Goal: Task Accomplishment & Management: Manage account settings

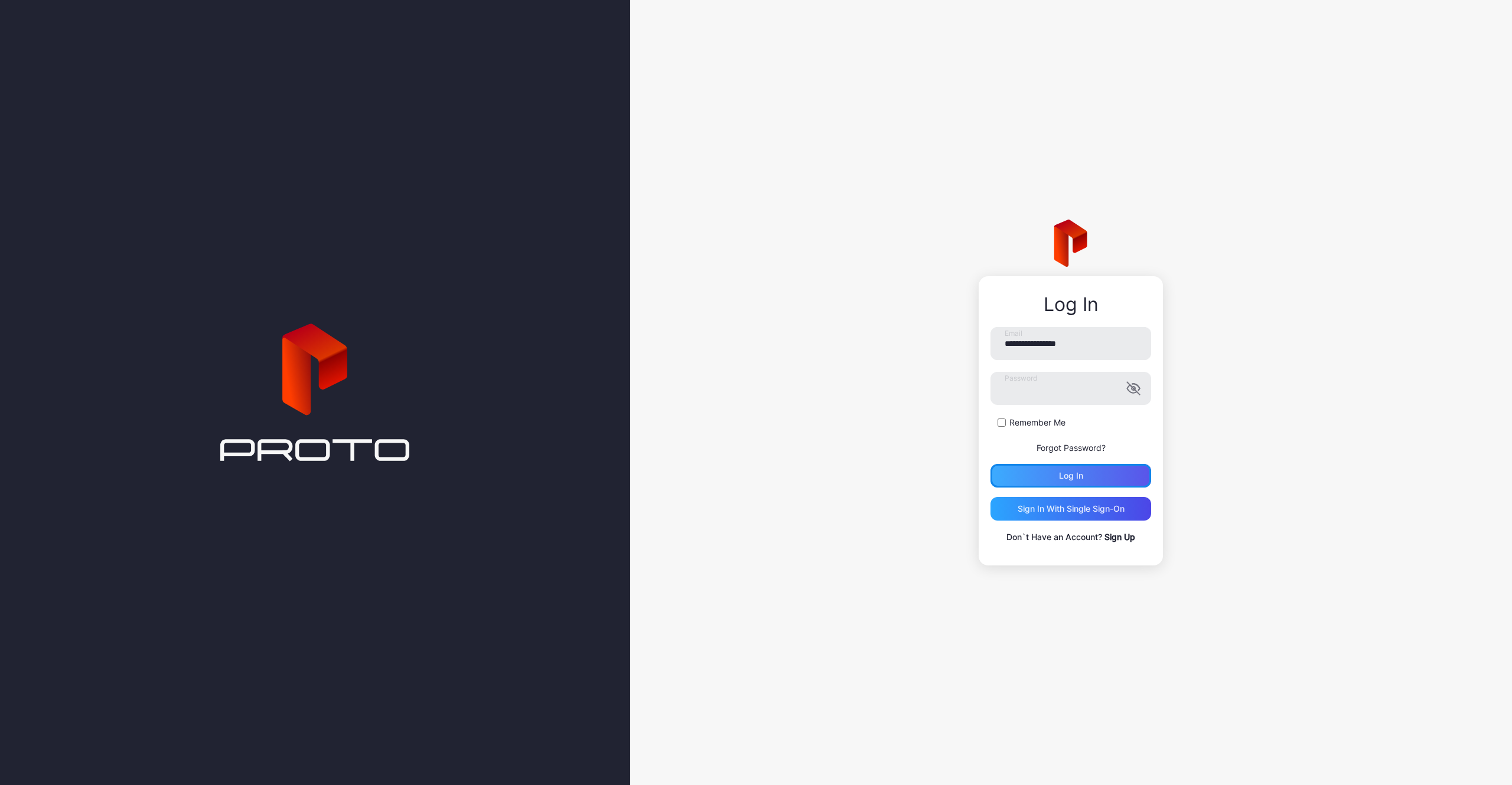
click at [1055, 481] on div "Log in" at bounding box center [1070, 475] width 160 height 24
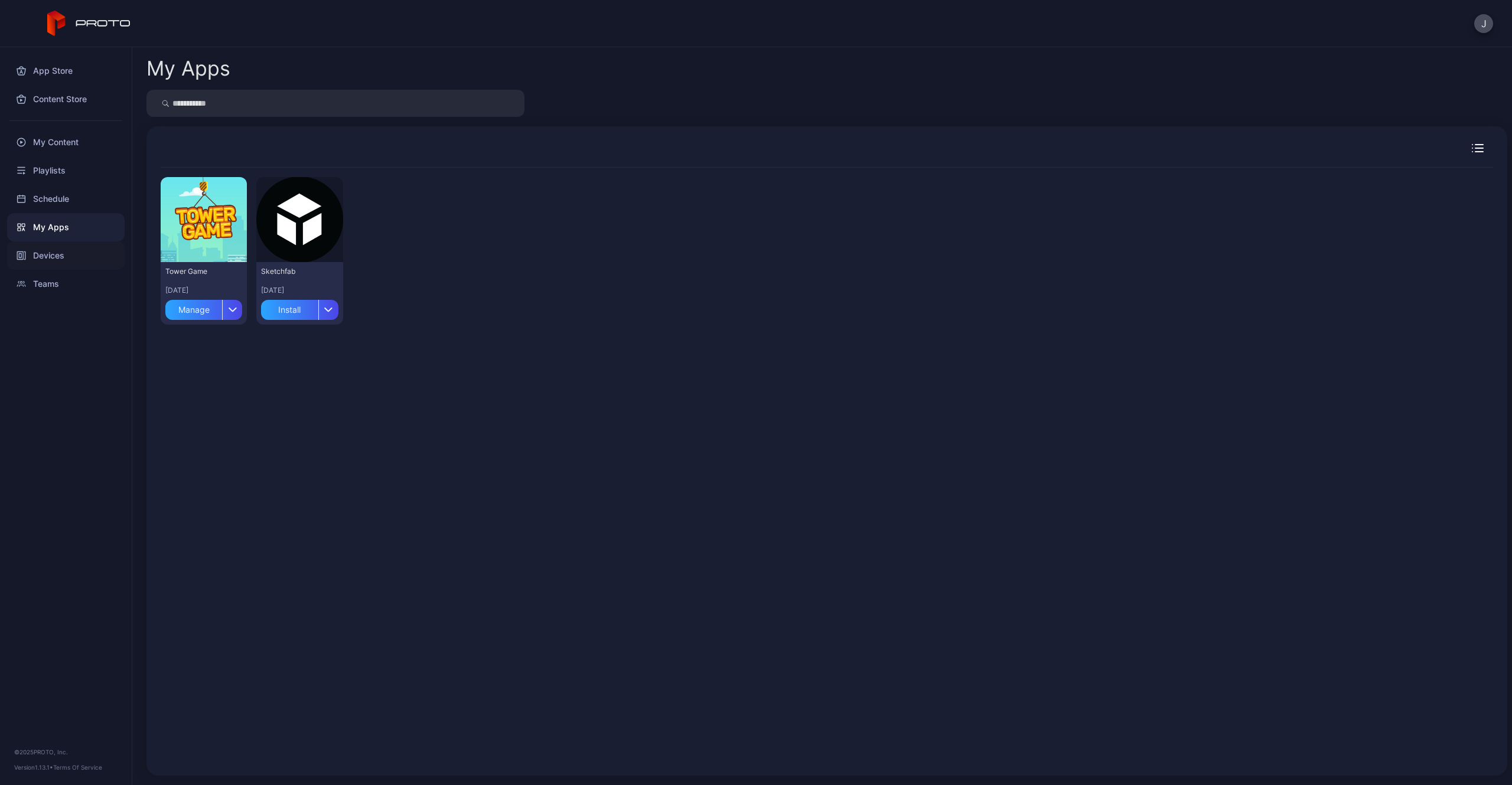
click at [60, 254] on div "Devices" at bounding box center [66, 255] width 118 height 29
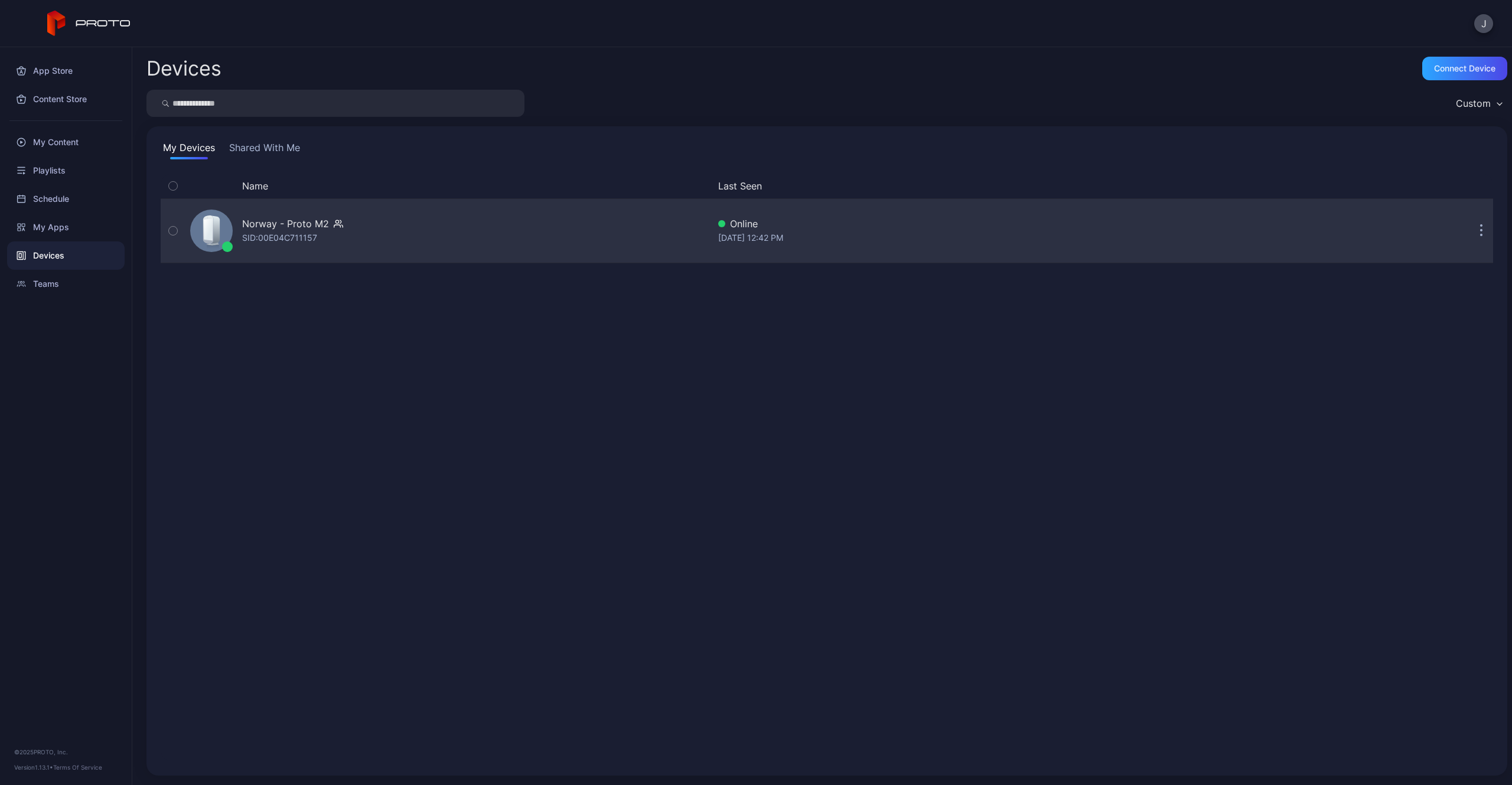
click at [267, 209] on div "Norway - Proto M2 SID: 00E04C711157" at bounding box center [447, 231] width 524 height 59
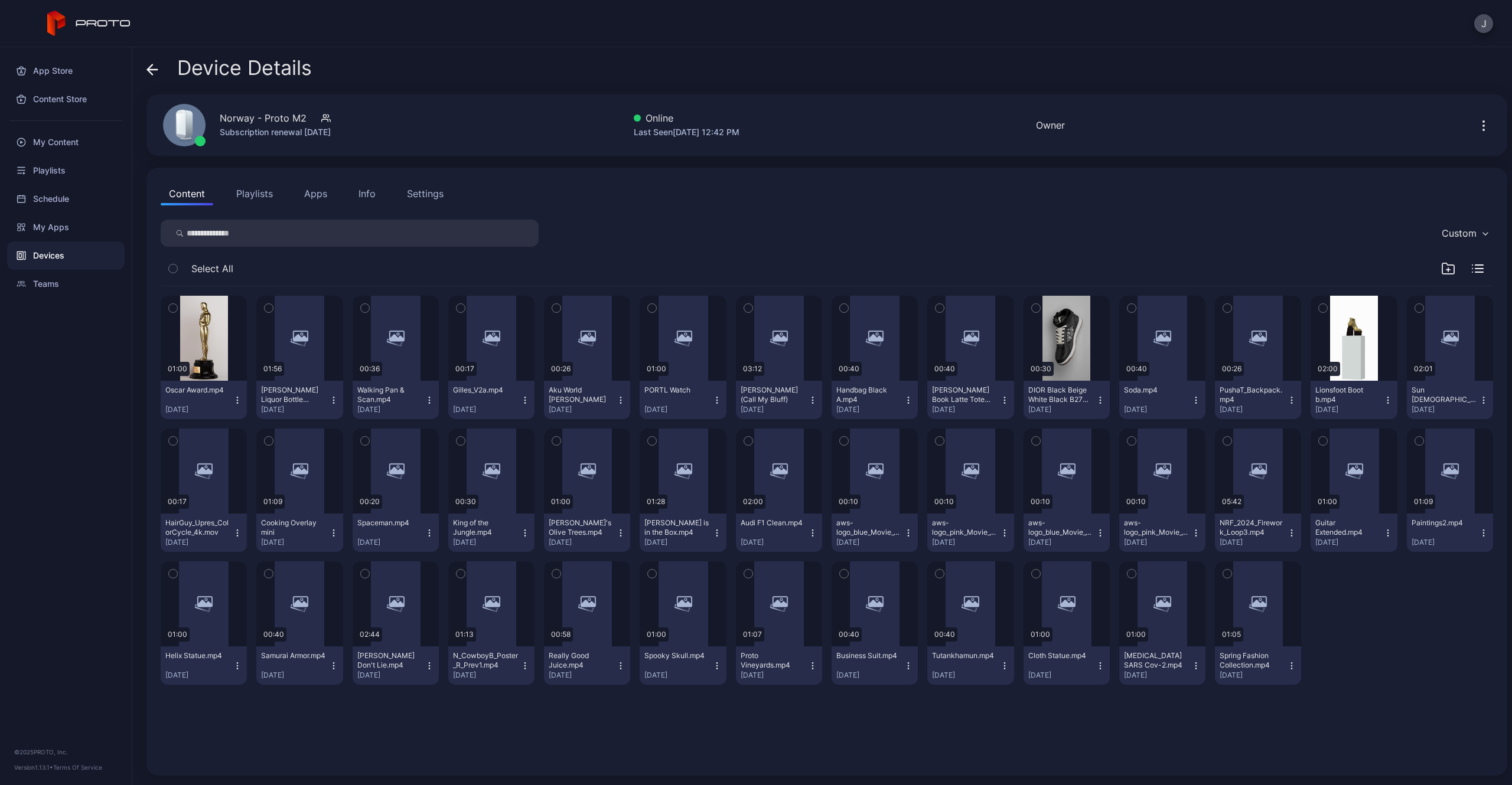
click at [265, 190] on button "Playlists" at bounding box center [254, 194] width 53 height 24
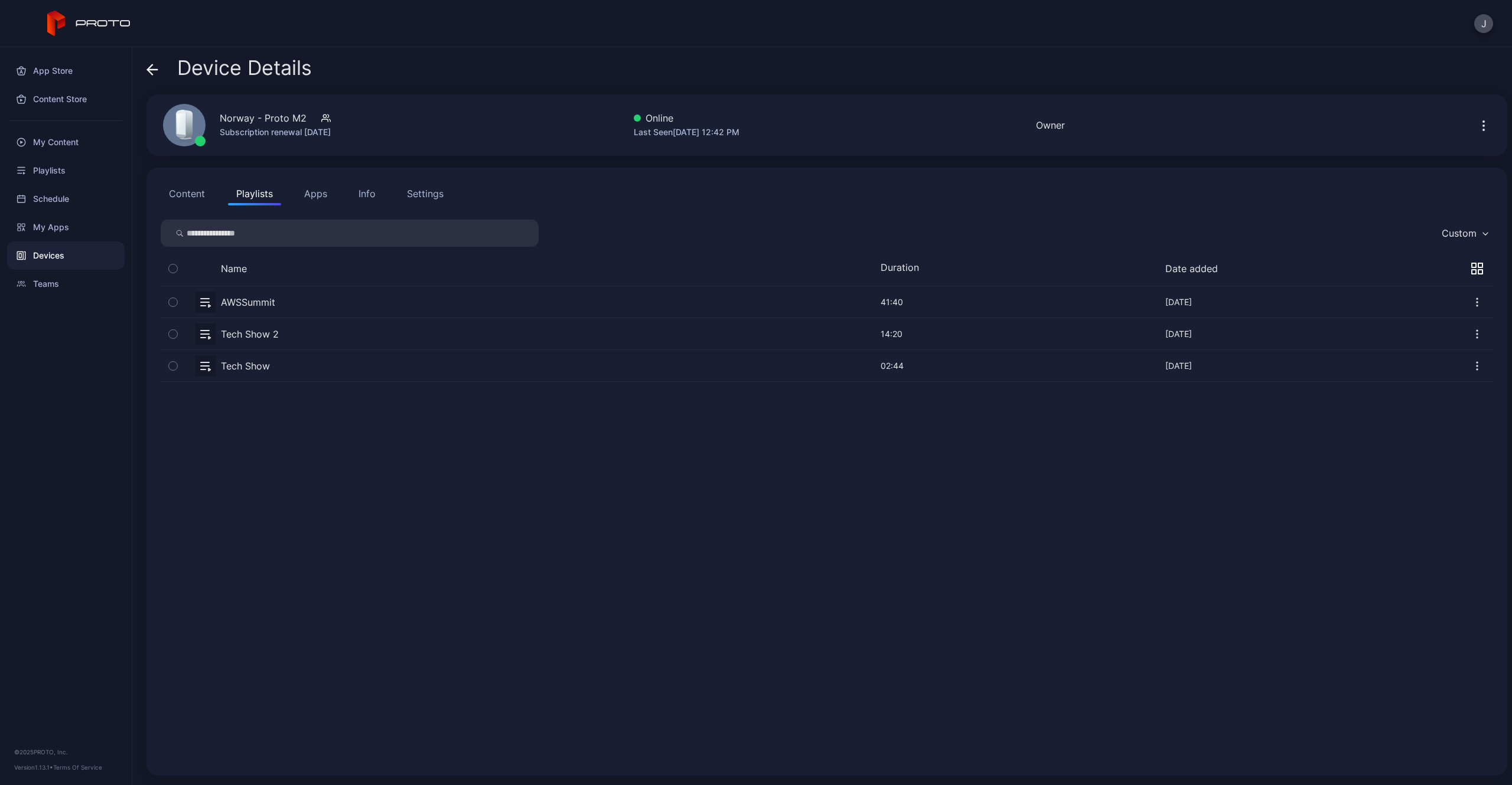
click at [321, 195] on button "Apps" at bounding box center [315, 194] width 40 height 24
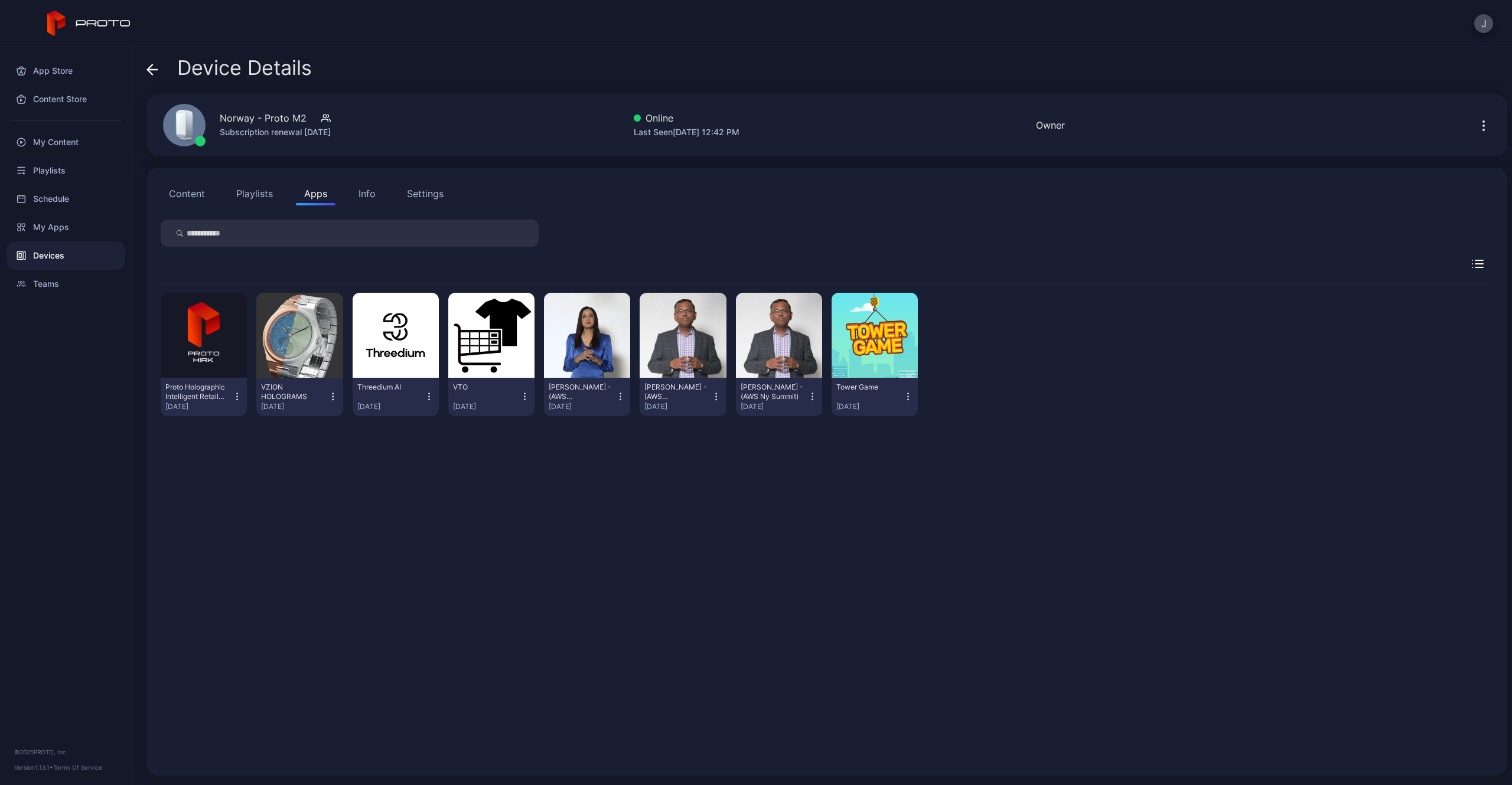
click at [360, 192] on div "Info" at bounding box center [367, 194] width 17 height 14
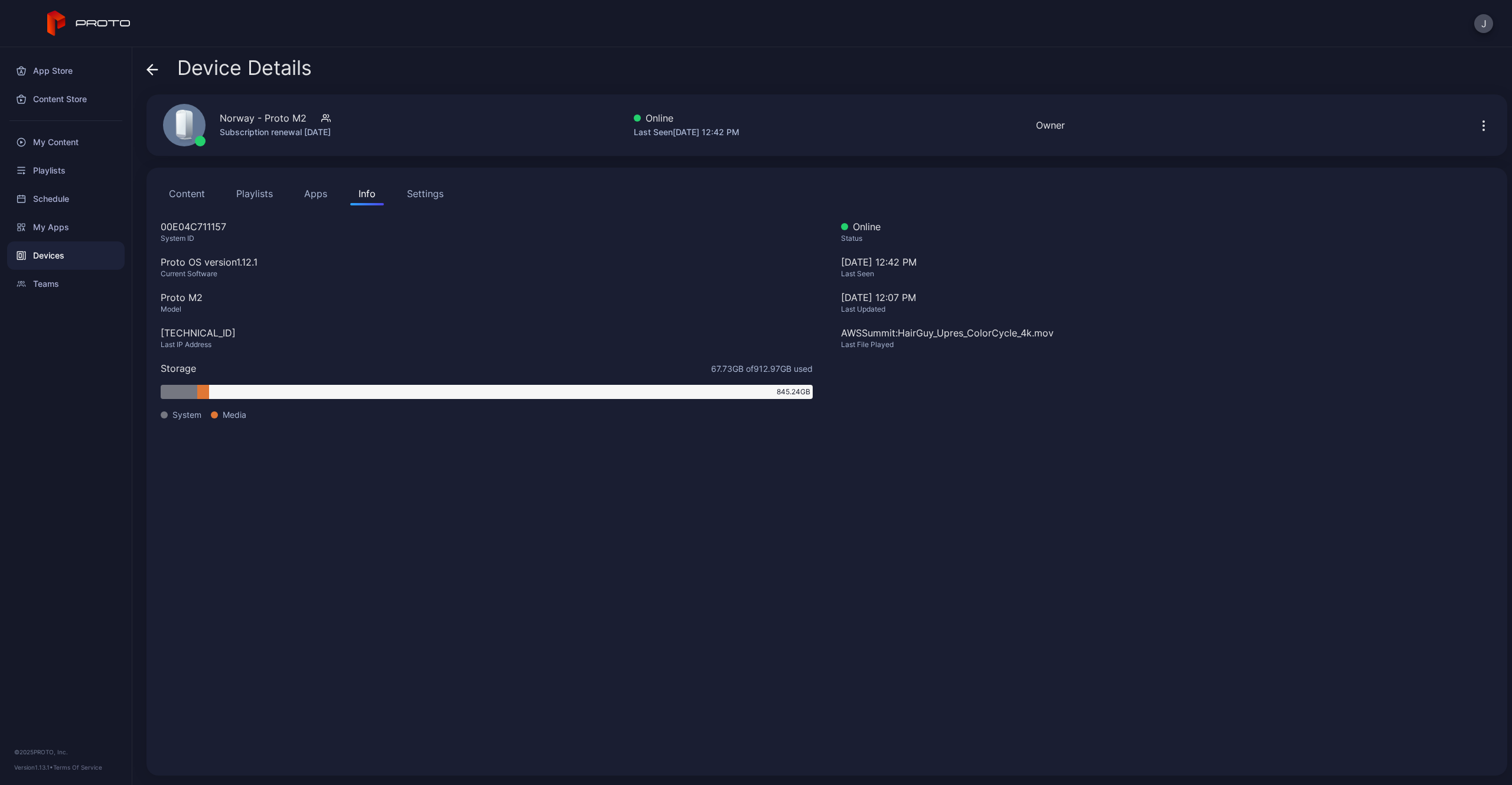
click at [416, 195] on div "Settings" at bounding box center [424, 194] width 36 height 14
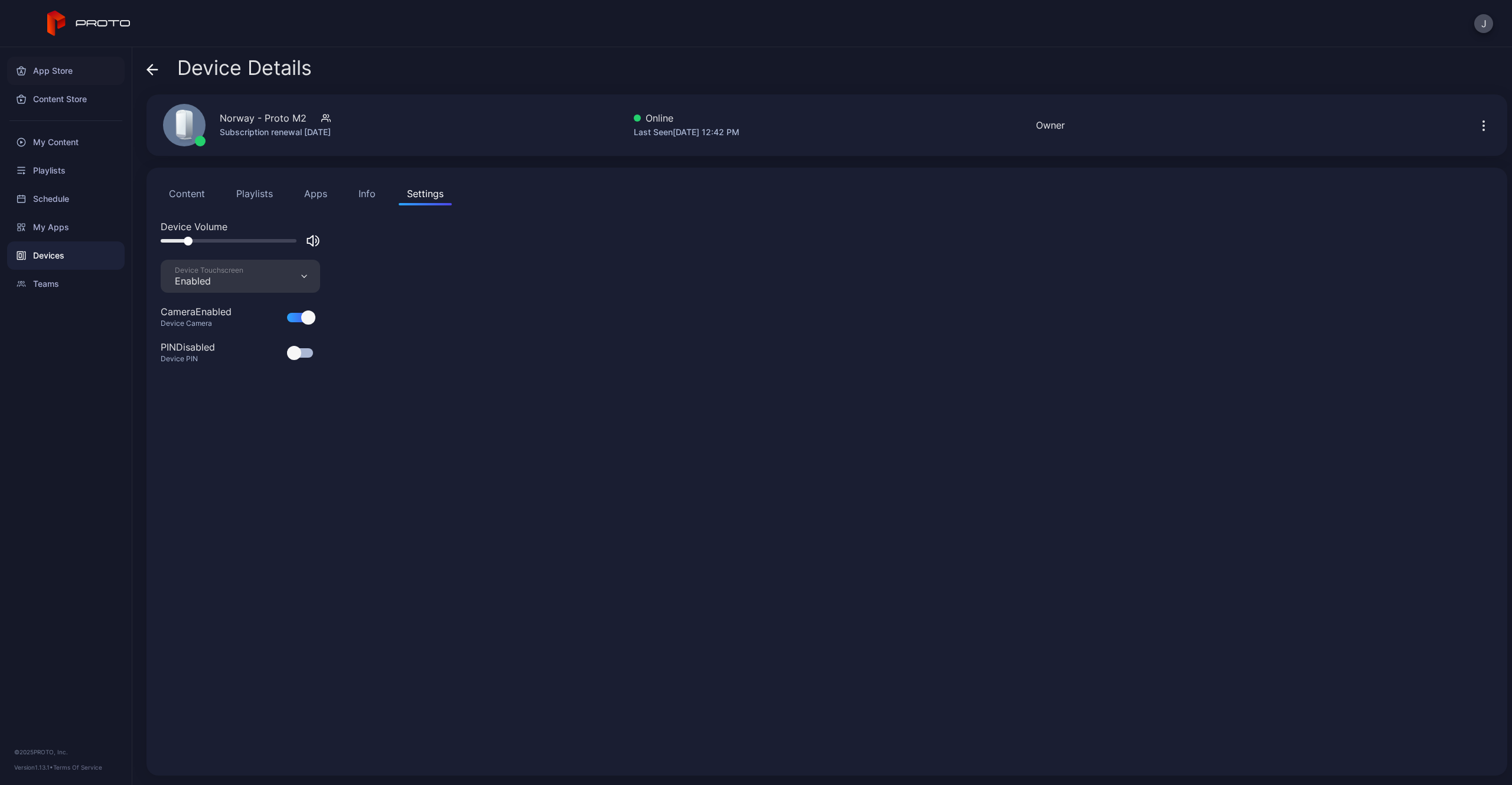
click at [60, 67] on div "App Store" at bounding box center [66, 70] width 118 height 29
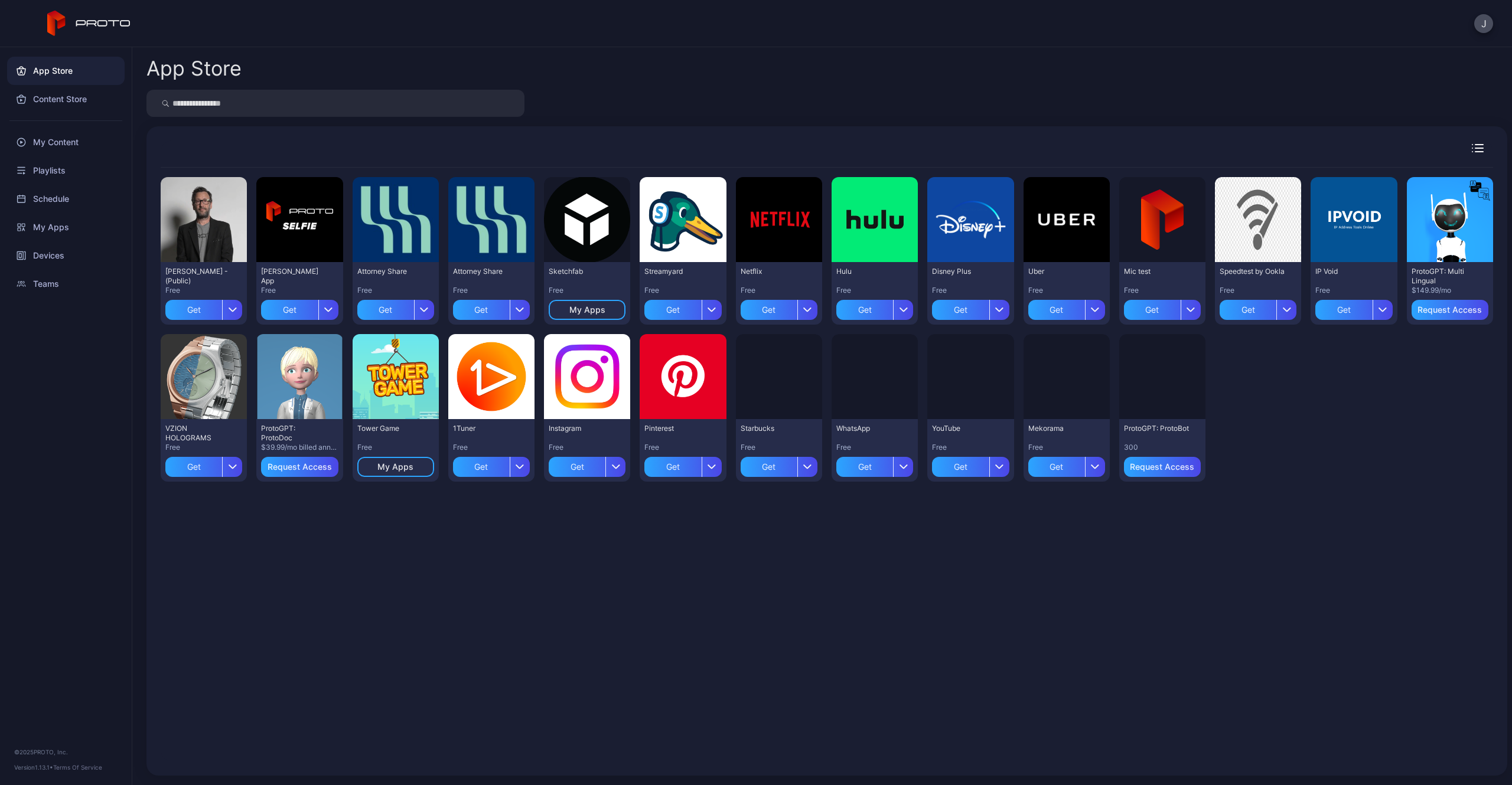
click at [290, 105] on input "search" at bounding box center [335, 103] width 378 height 27
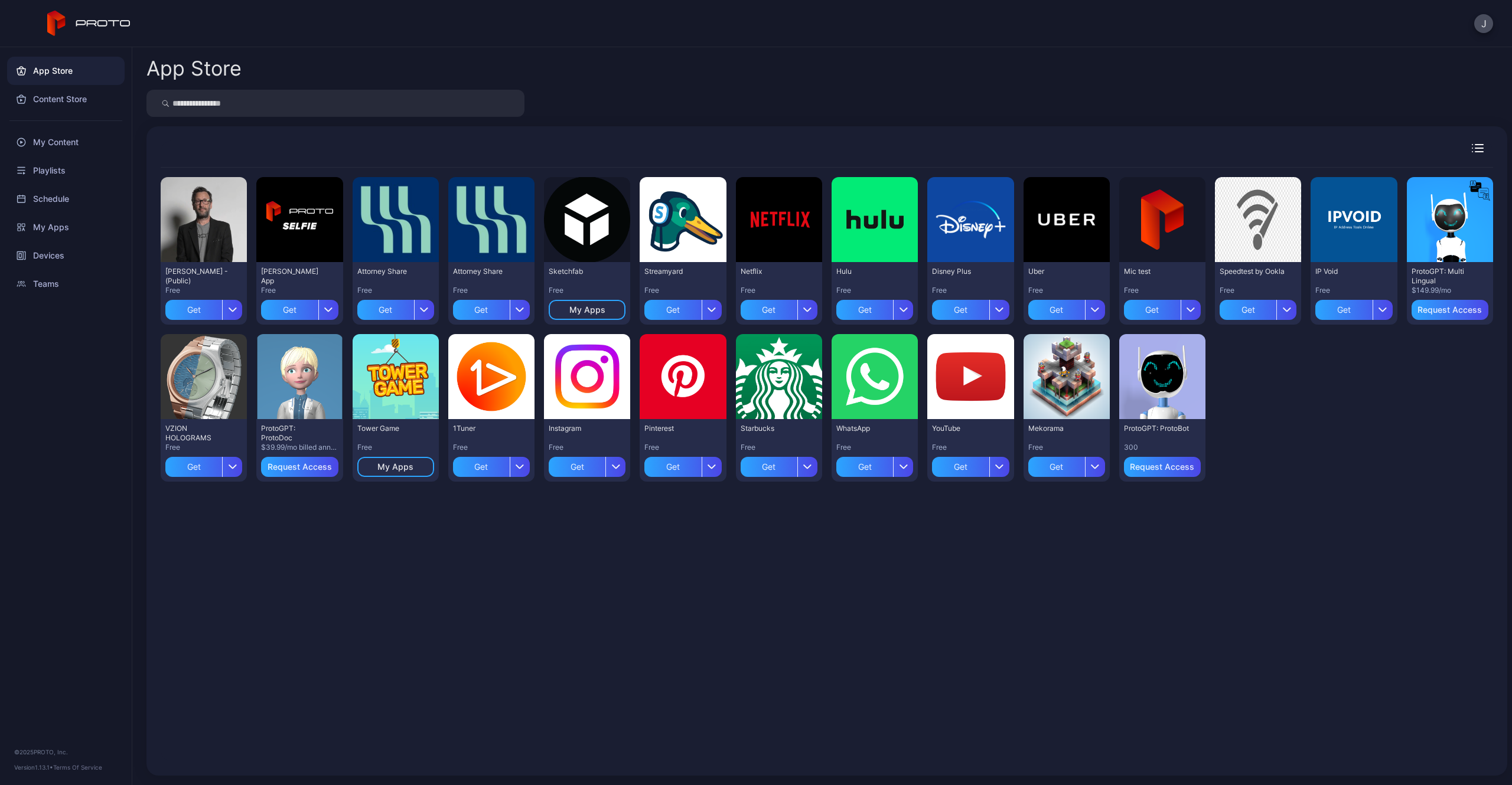
click at [288, 101] on input "search" at bounding box center [335, 103] width 378 height 27
click at [88, 98] on div "Content Store" at bounding box center [66, 99] width 118 height 29
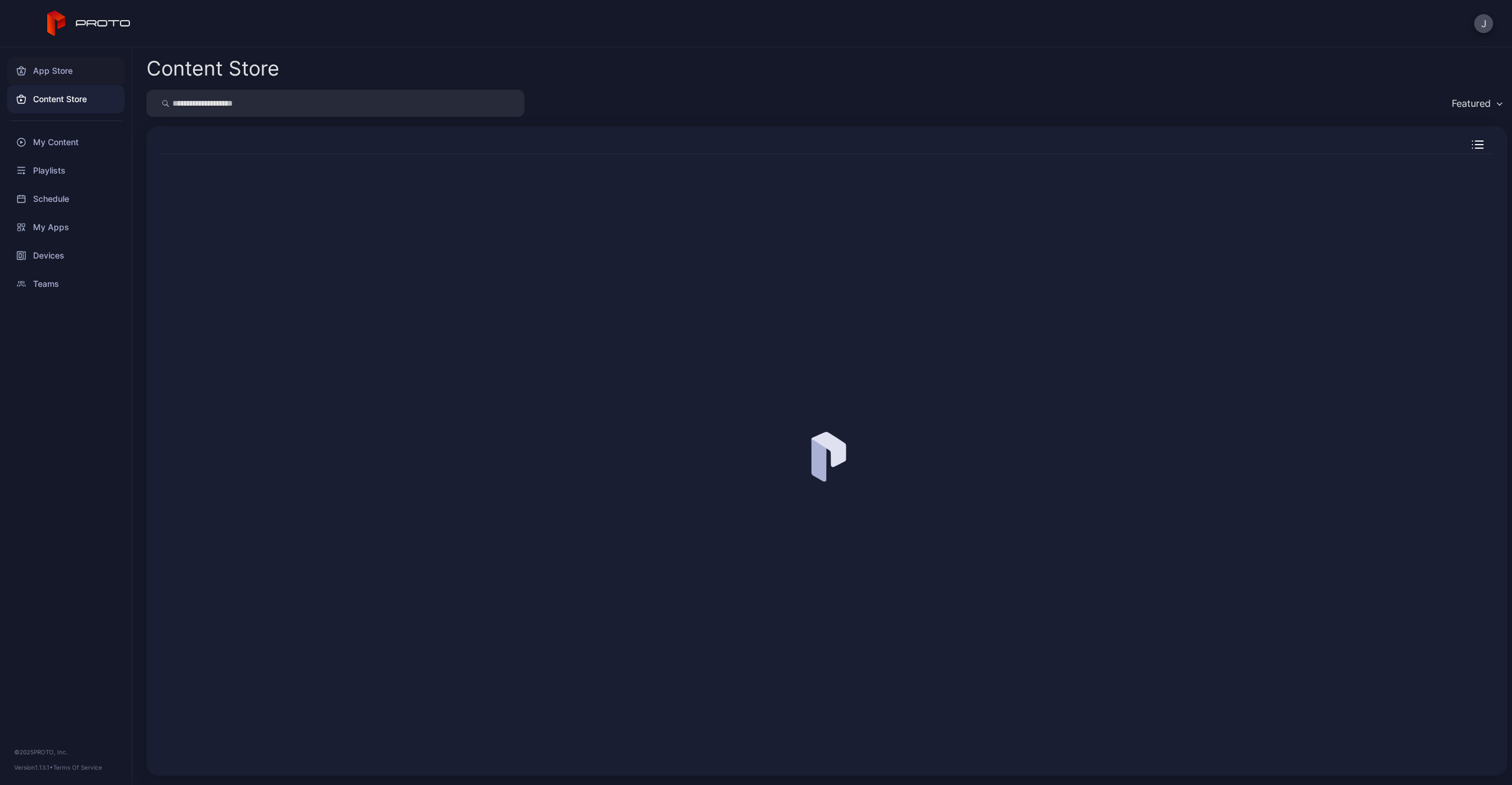
click at [58, 69] on div "App Store" at bounding box center [66, 70] width 118 height 29
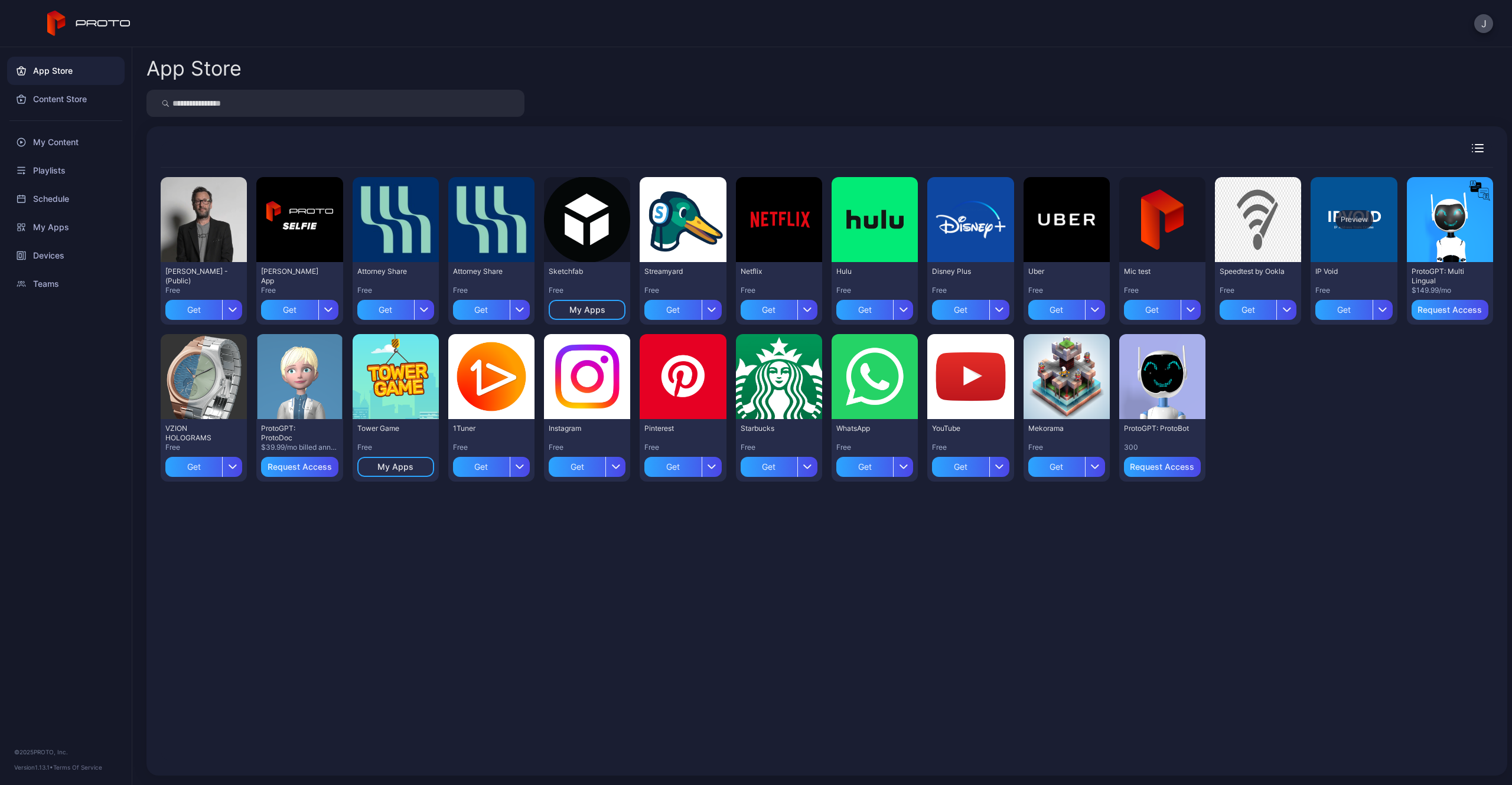
click at [1327, 262] on div "Preview" at bounding box center [1353, 220] width 86 height 85
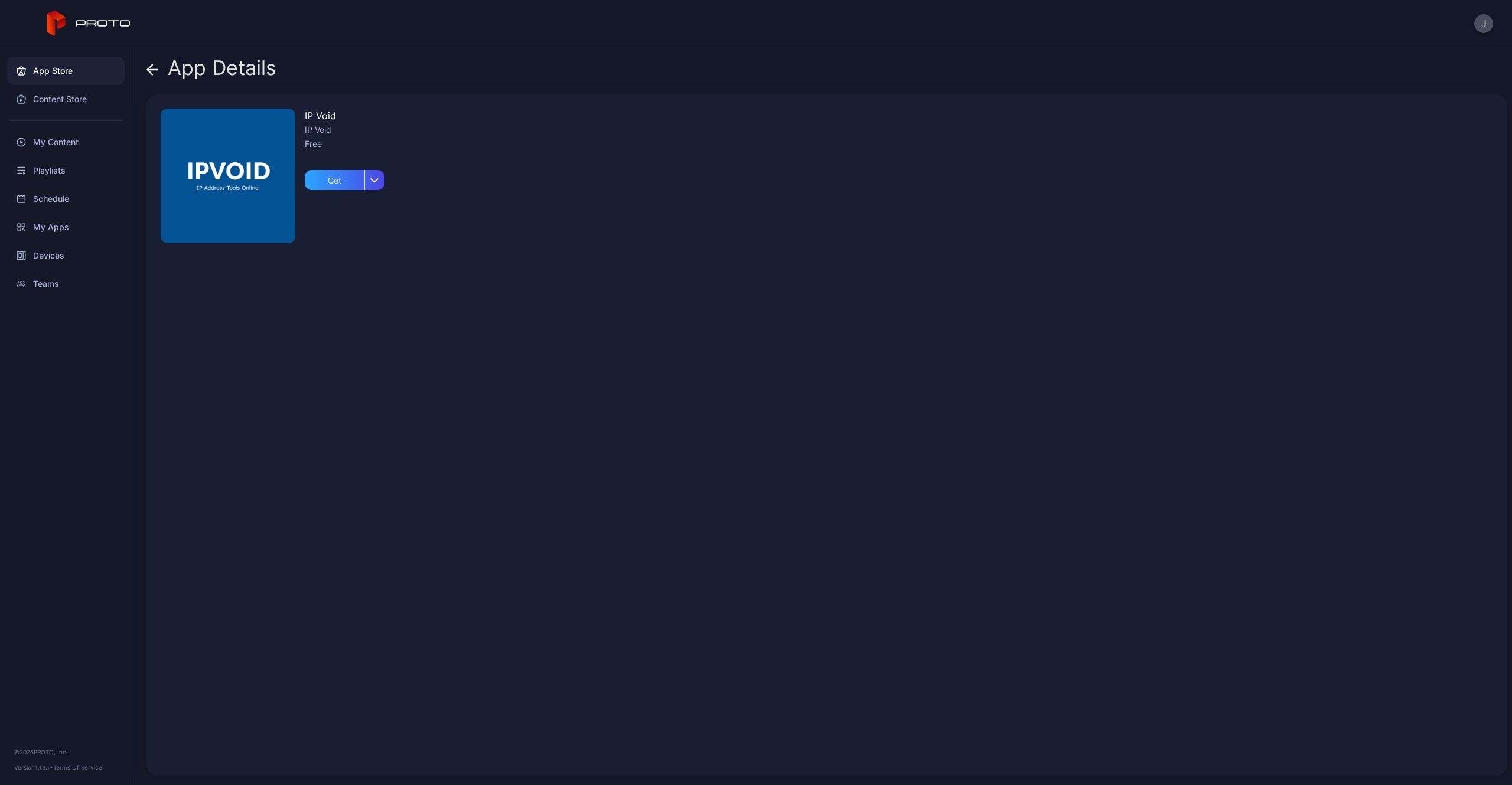
click at [153, 76] on span at bounding box center [152, 67] width 12 height 22
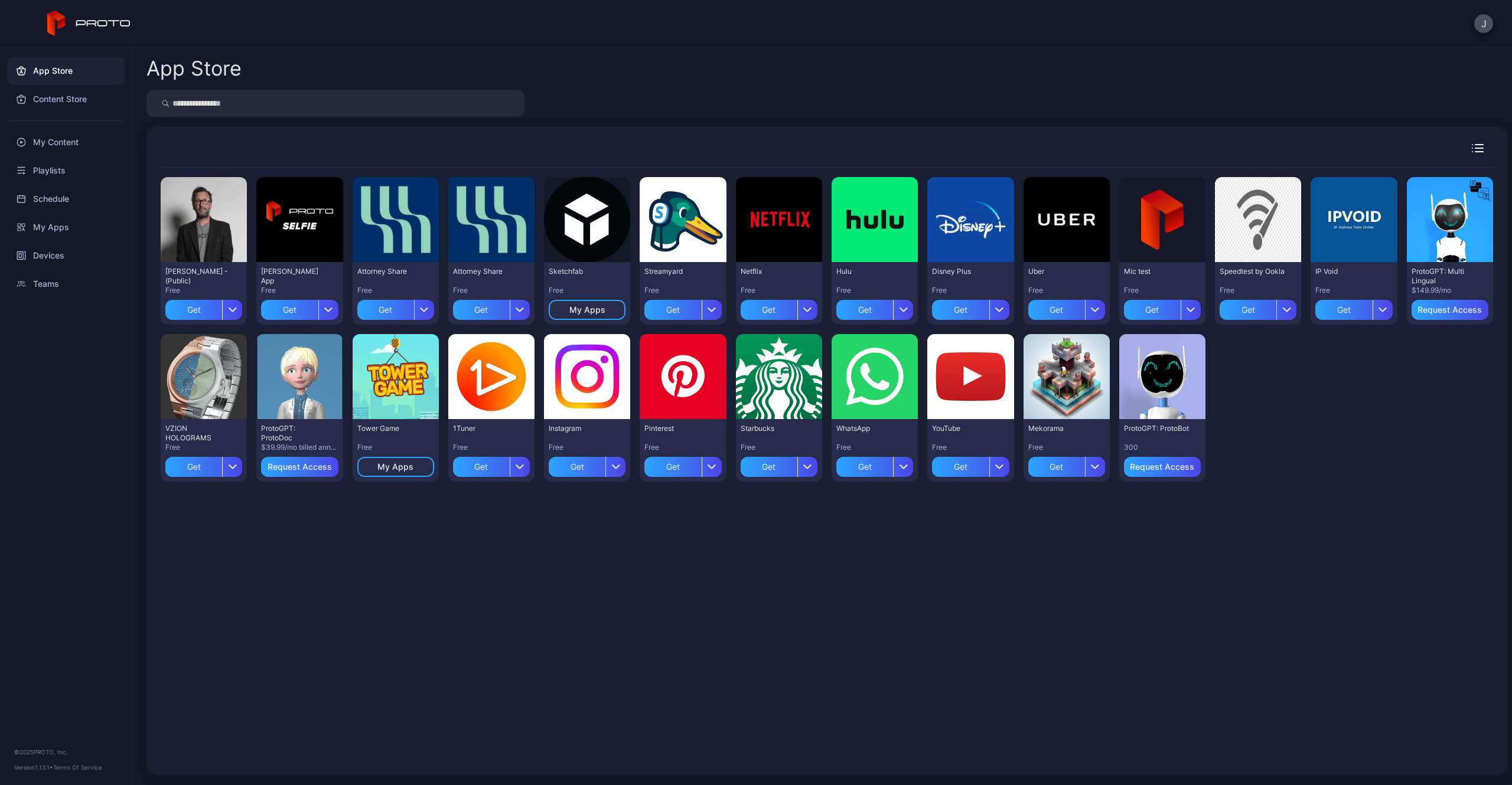
click at [208, 100] on input "search" at bounding box center [335, 103] width 378 height 27
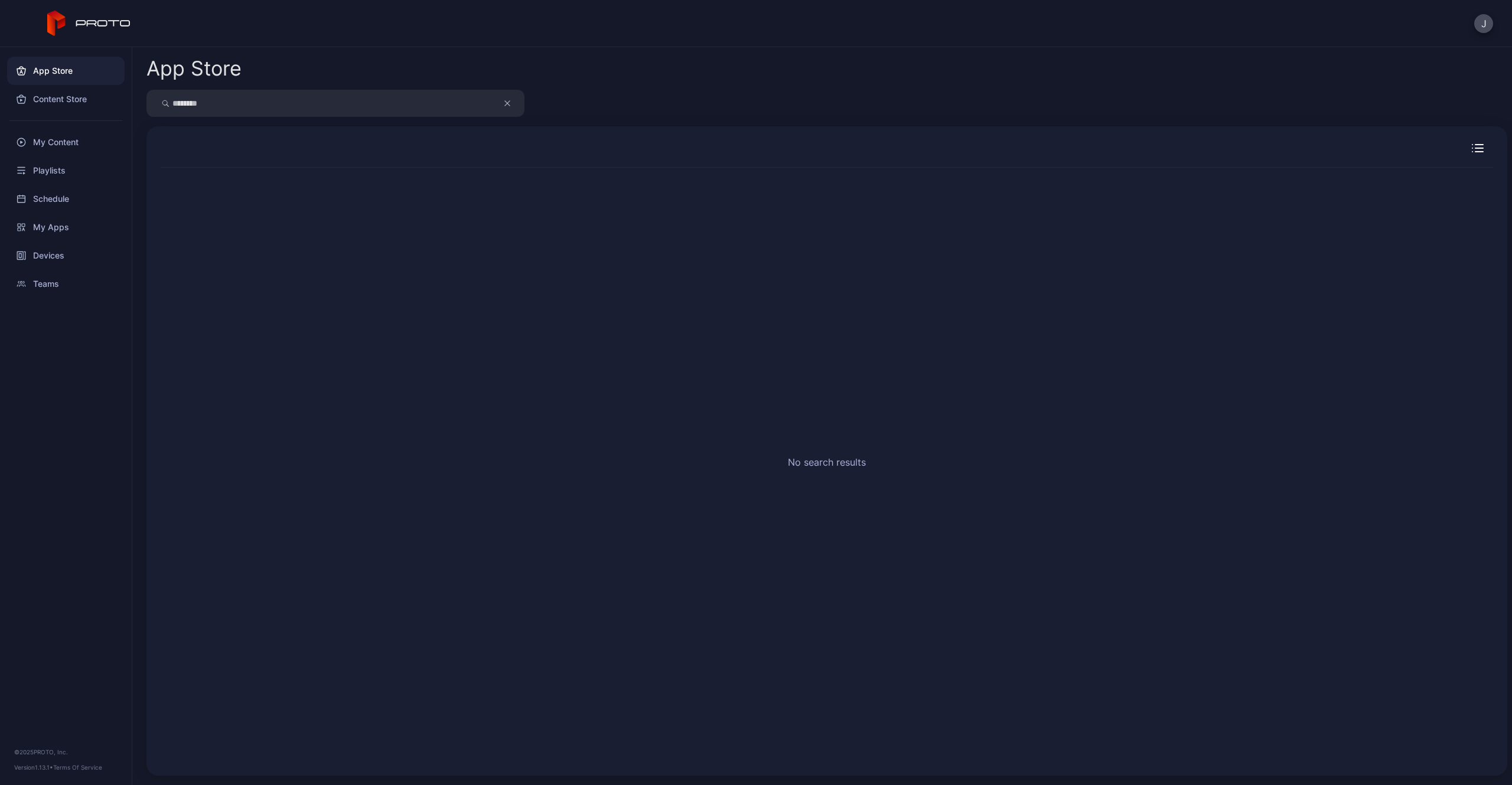
type input "********"
type input "*******"
click at [76, 210] on div "Schedule" at bounding box center [66, 199] width 118 height 29
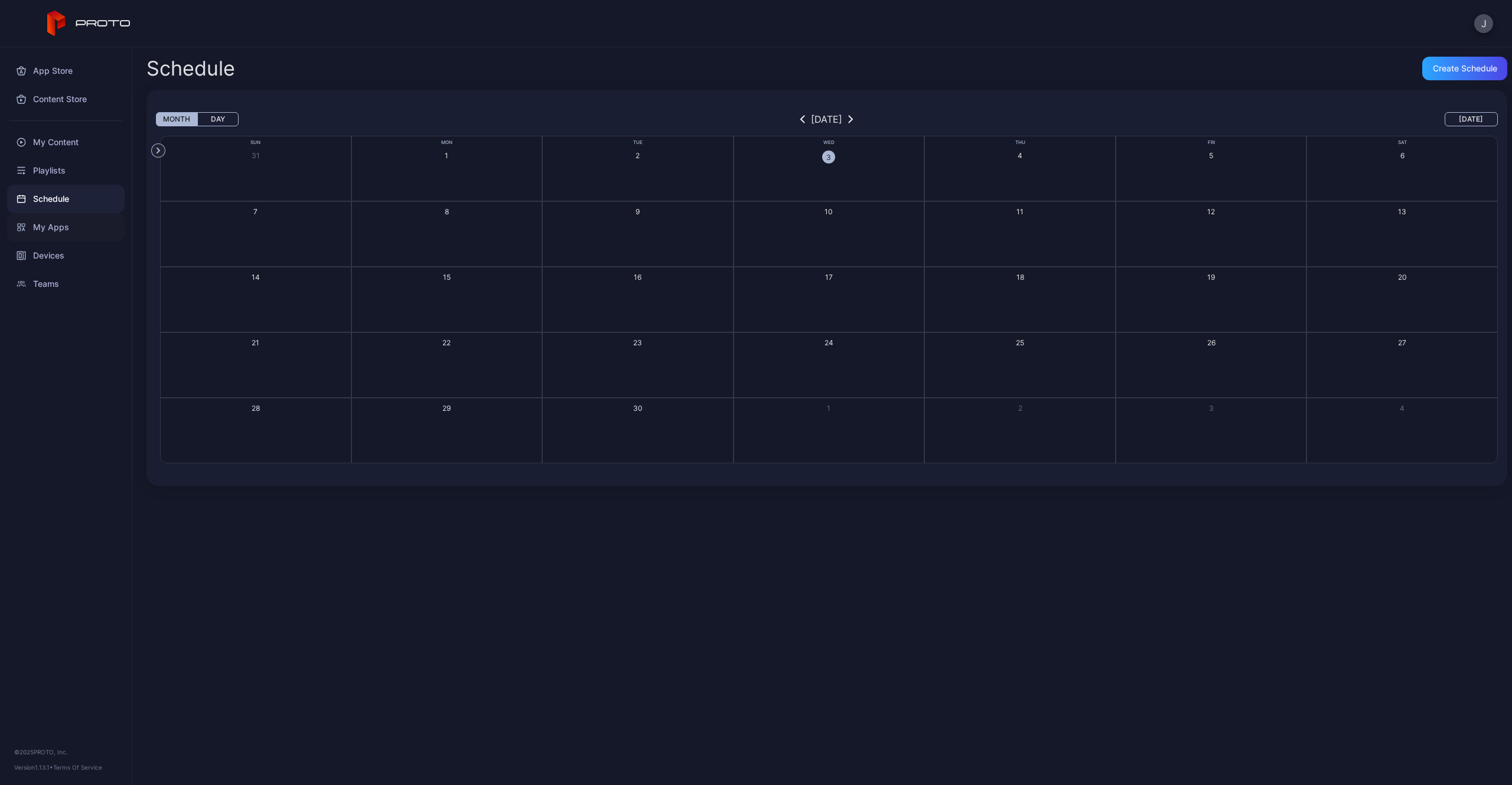
click at [66, 232] on div "My Apps" at bounding box center [66, 227] width 118 height 29
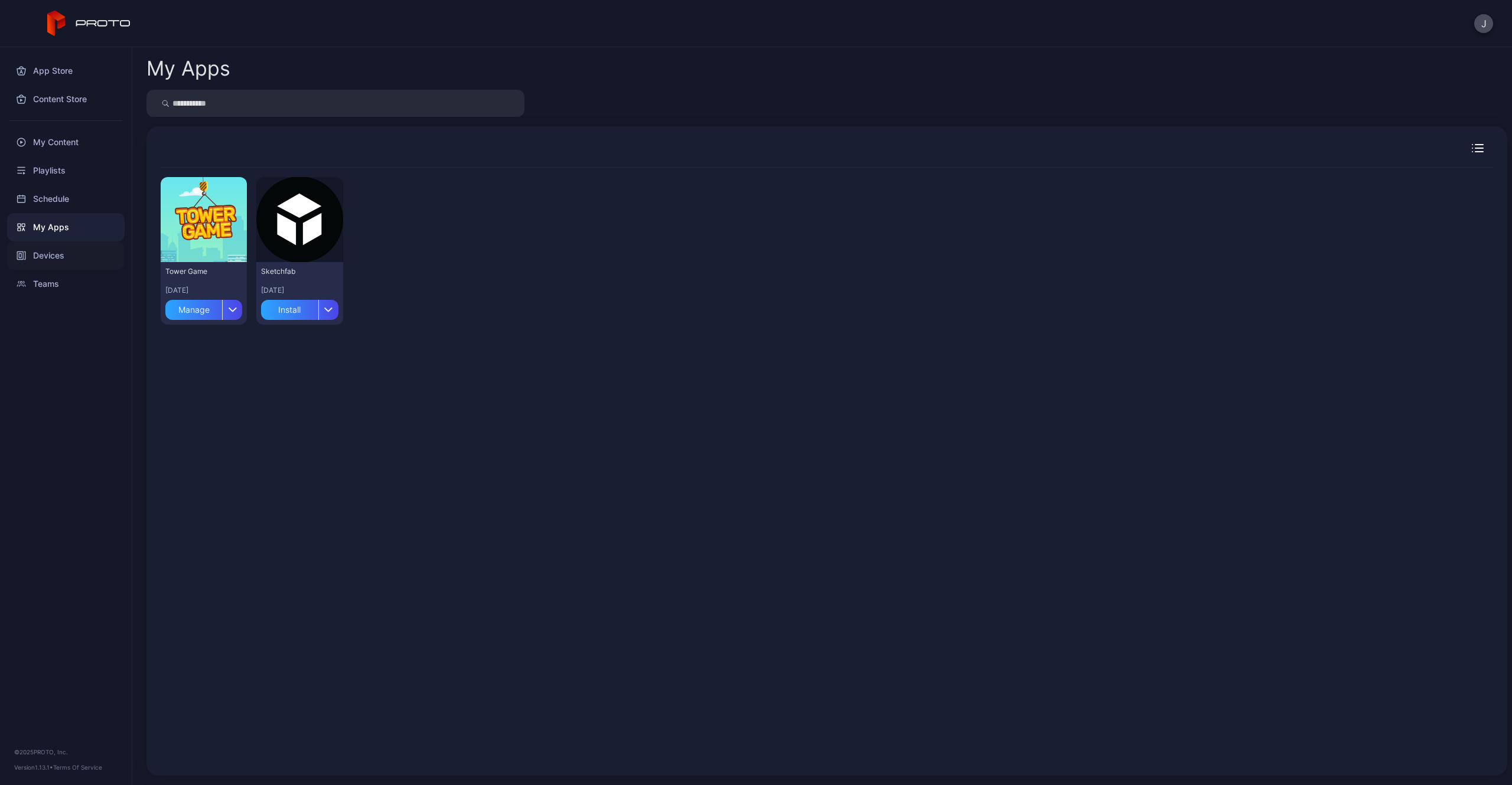
click at [64, 251] on div "Devices" at bounding box center [66, 255] width 118 height 29
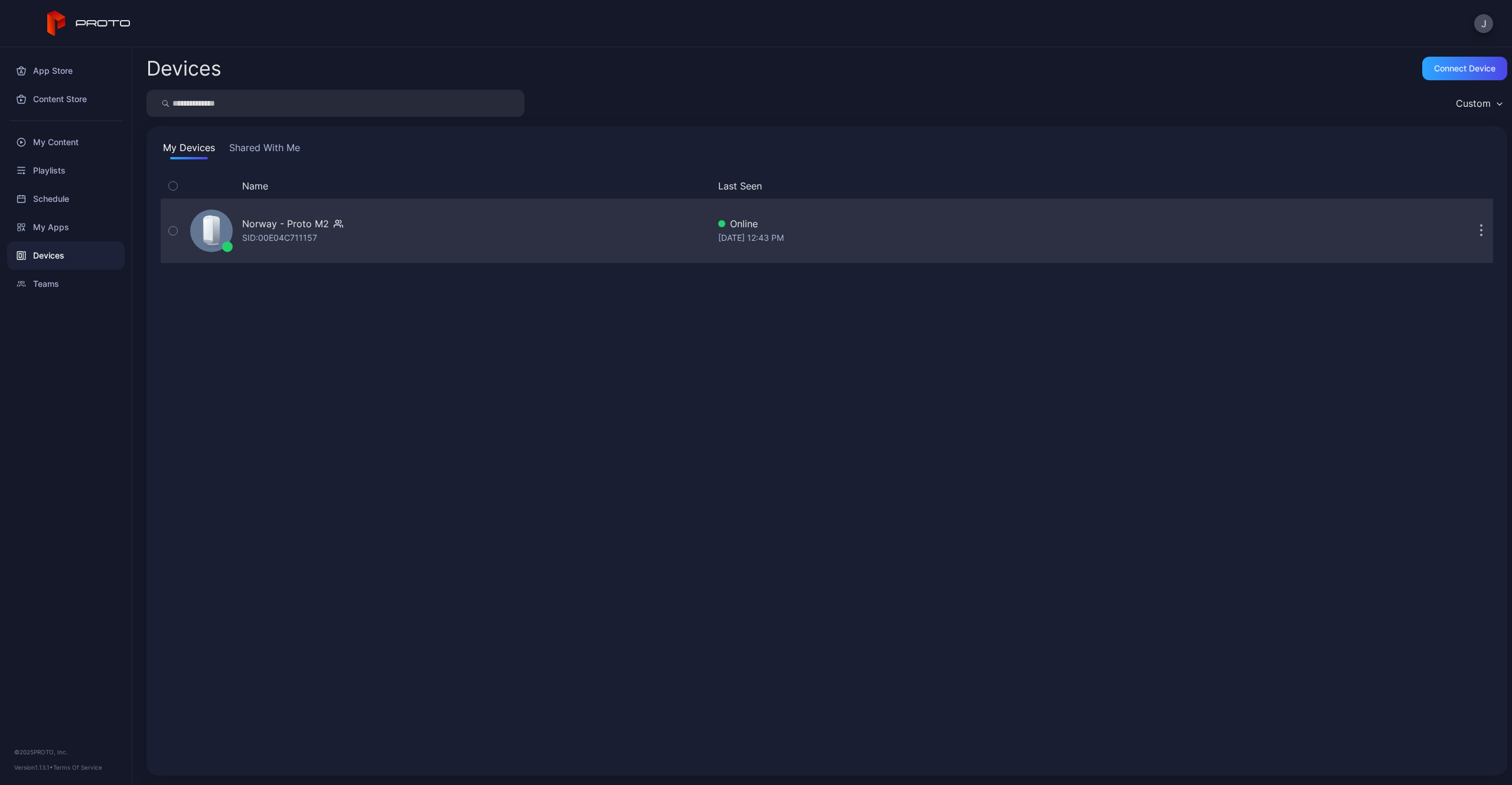
click at [301, 228] on div "Norway - Proto M2" at bounding box center [286, 224] width 87 height 14
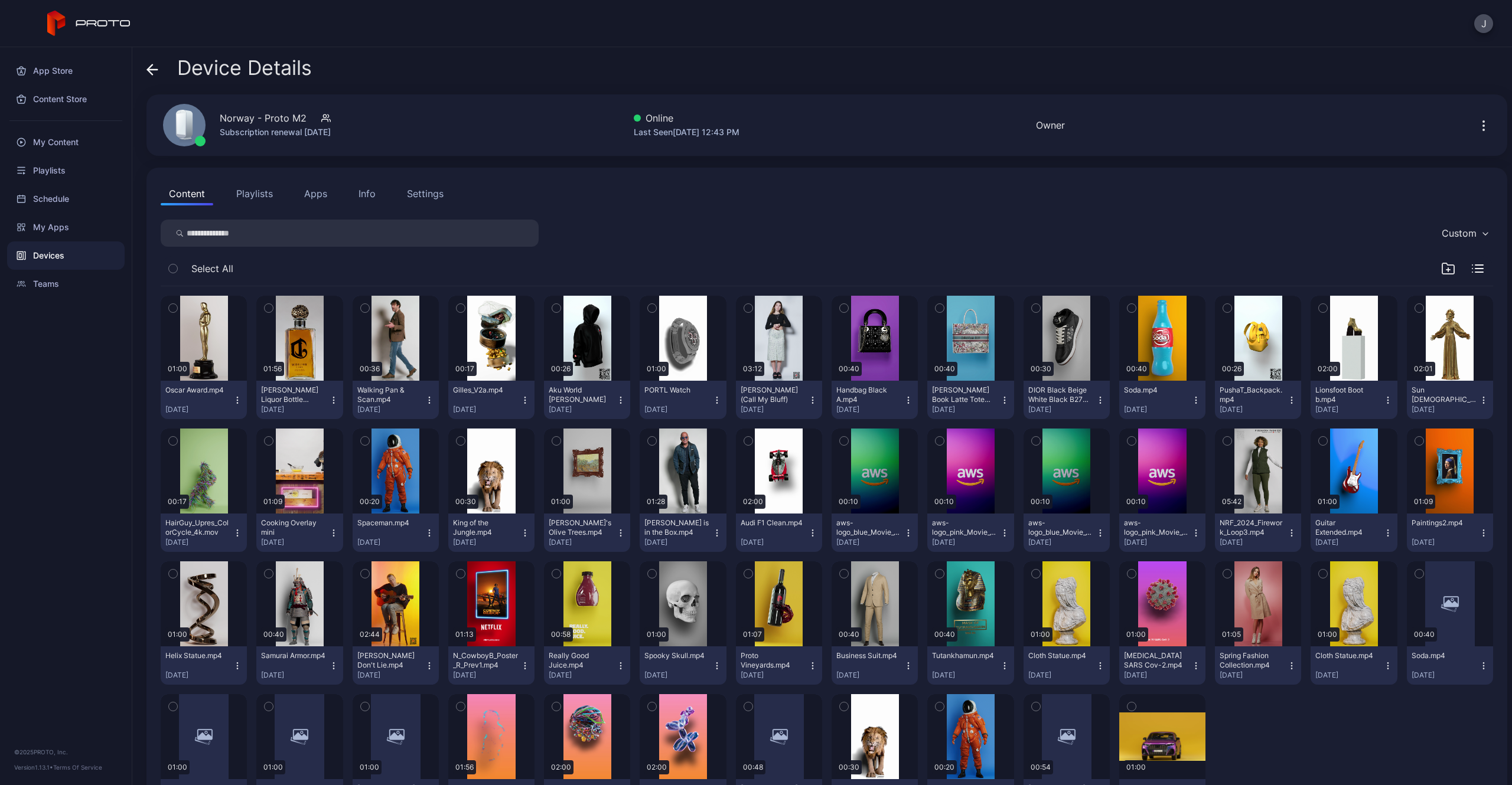
click at [311, 204] on button "Apps" at bounding box center [315, 194] width 40 height 24
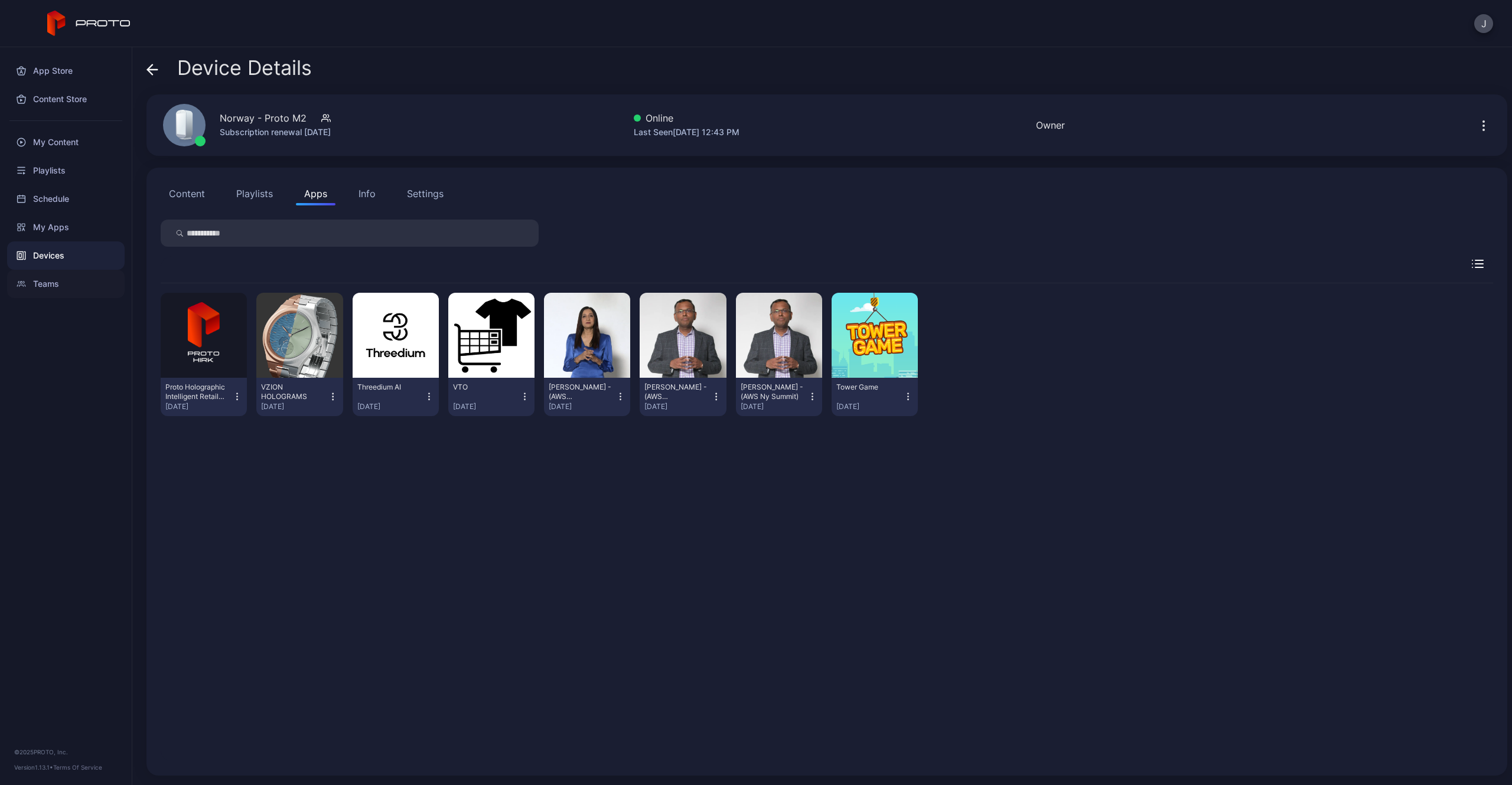
click at [42, 286] on div "Teams" at bounding box center [66, 283] width 118 height 29
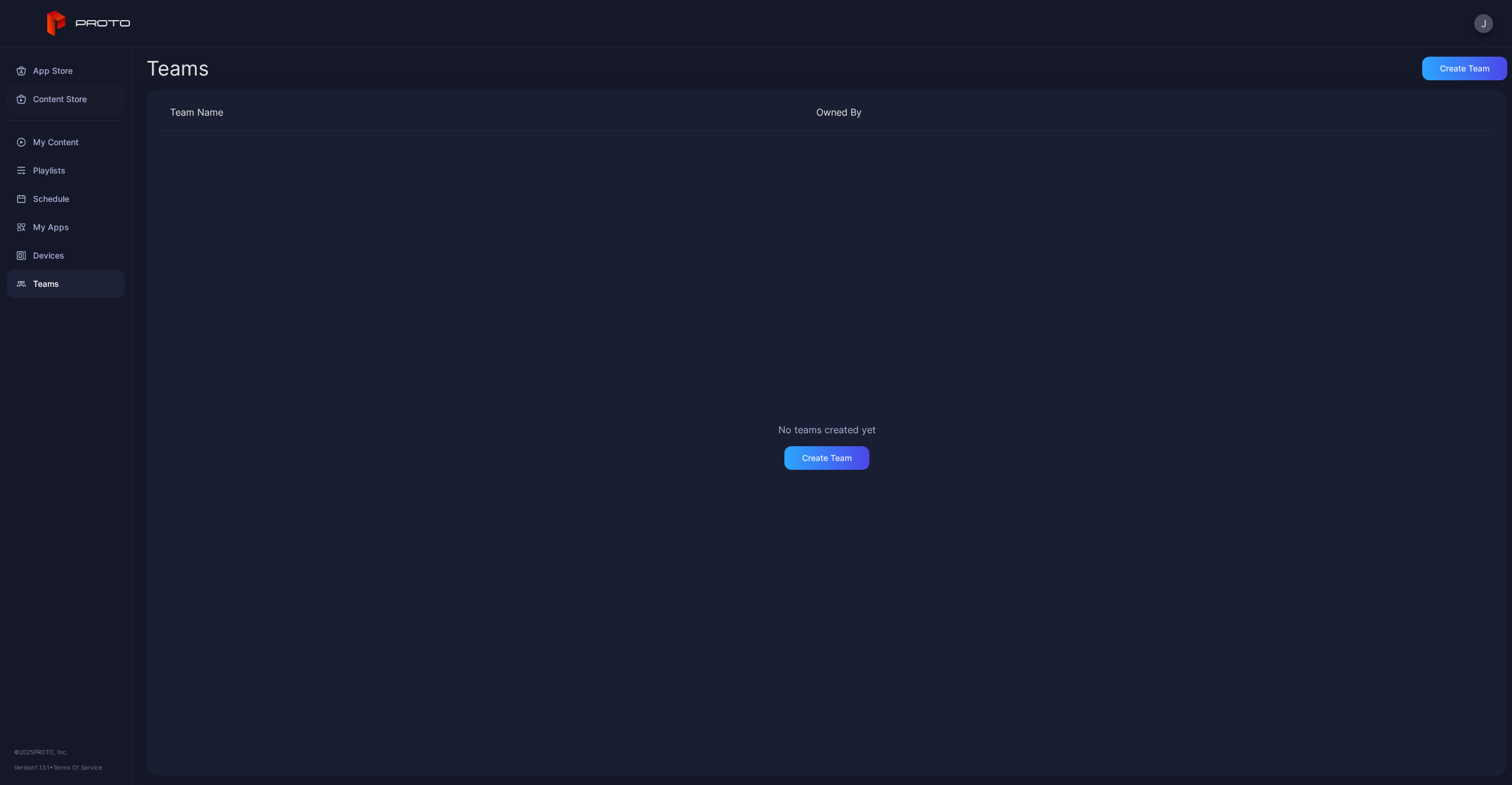
click at [50, 101] on div "Content Store" at bounding box center [66, 99] width 118 height 29
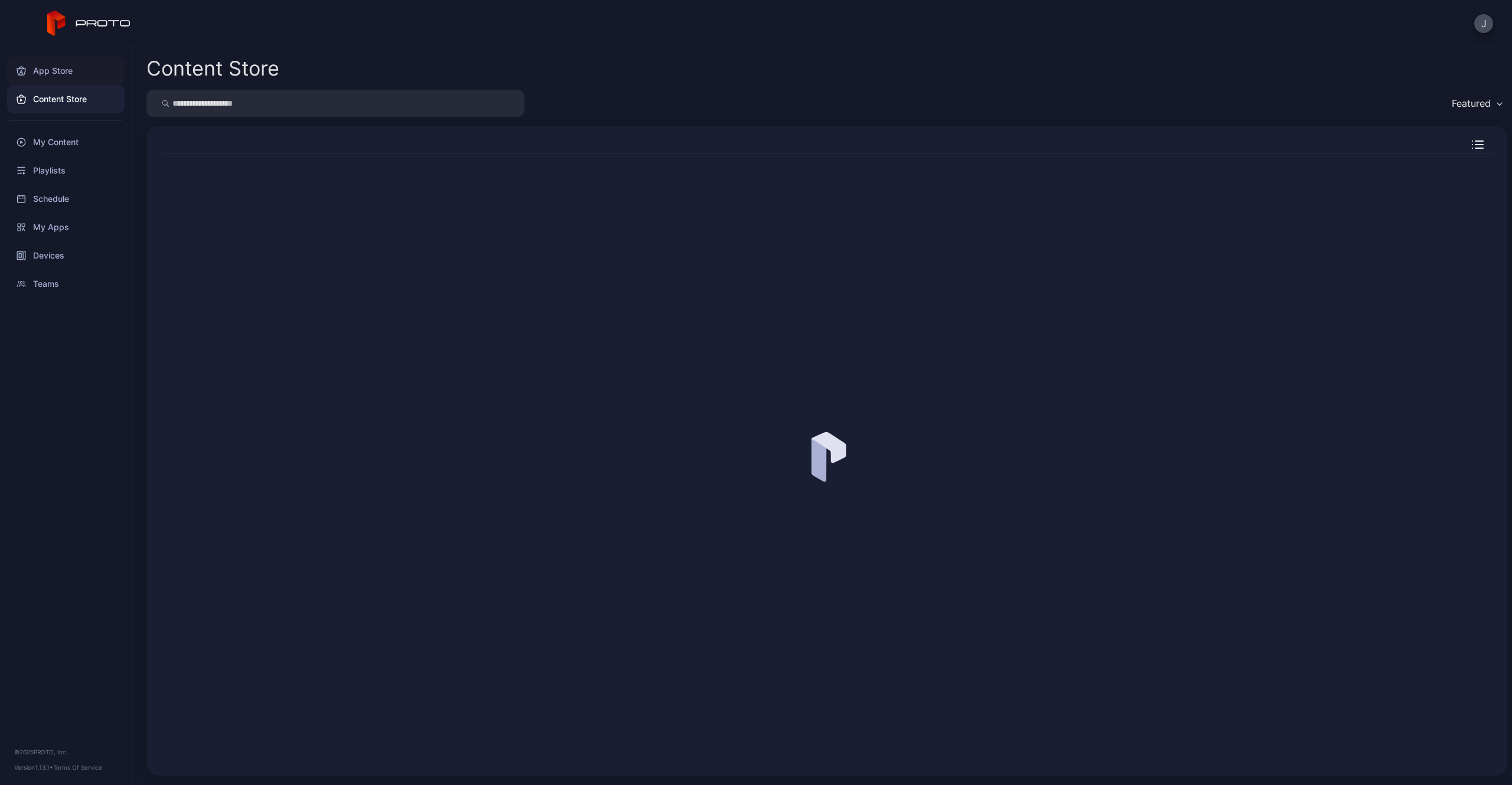
click at [53, 72] on div "App Store" at bounding box center [66, 70] width 118 height 29
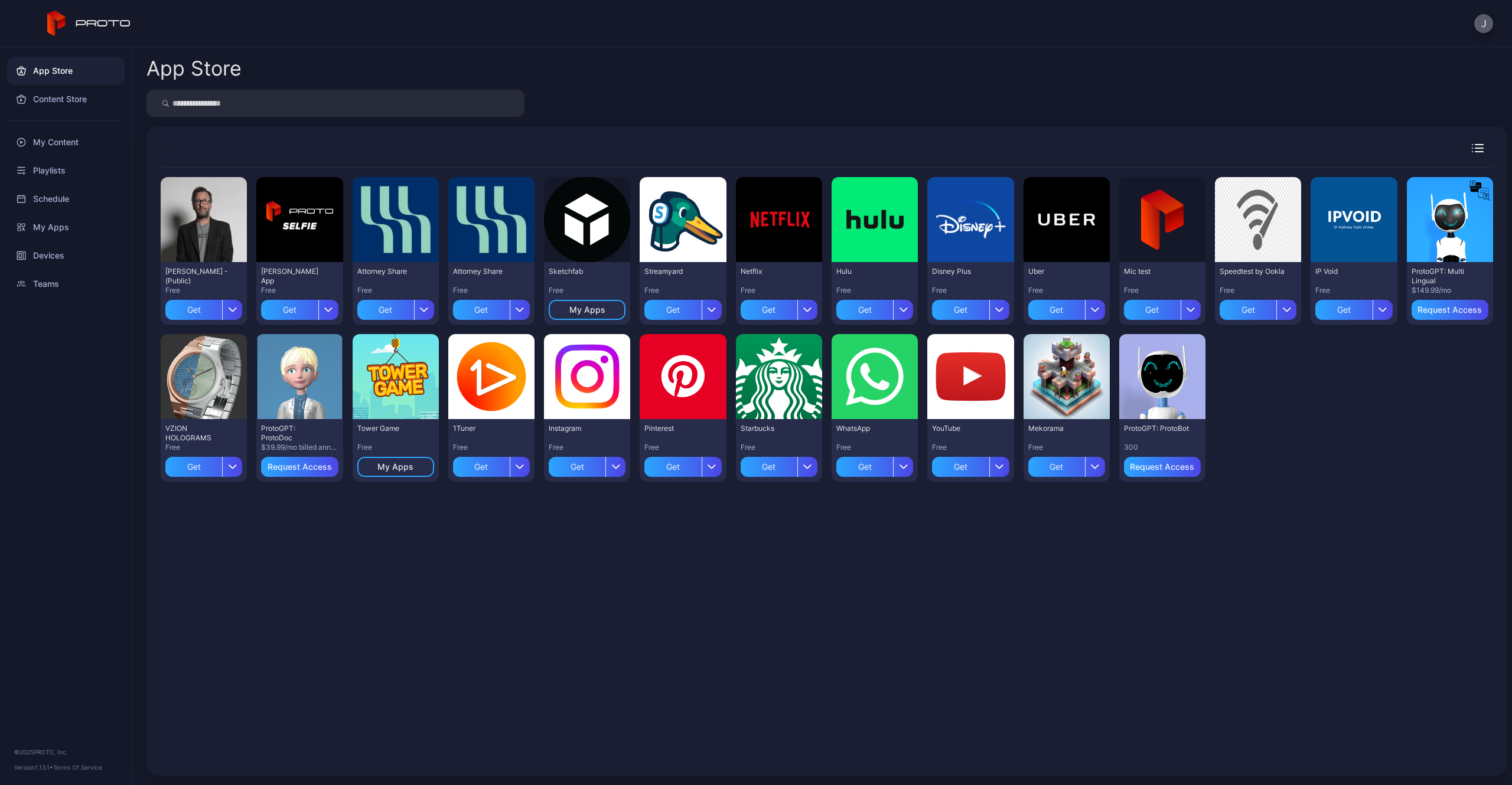
click at [1490, 31] on button "J" at bounding box center [1483, 23] width 19 height 19
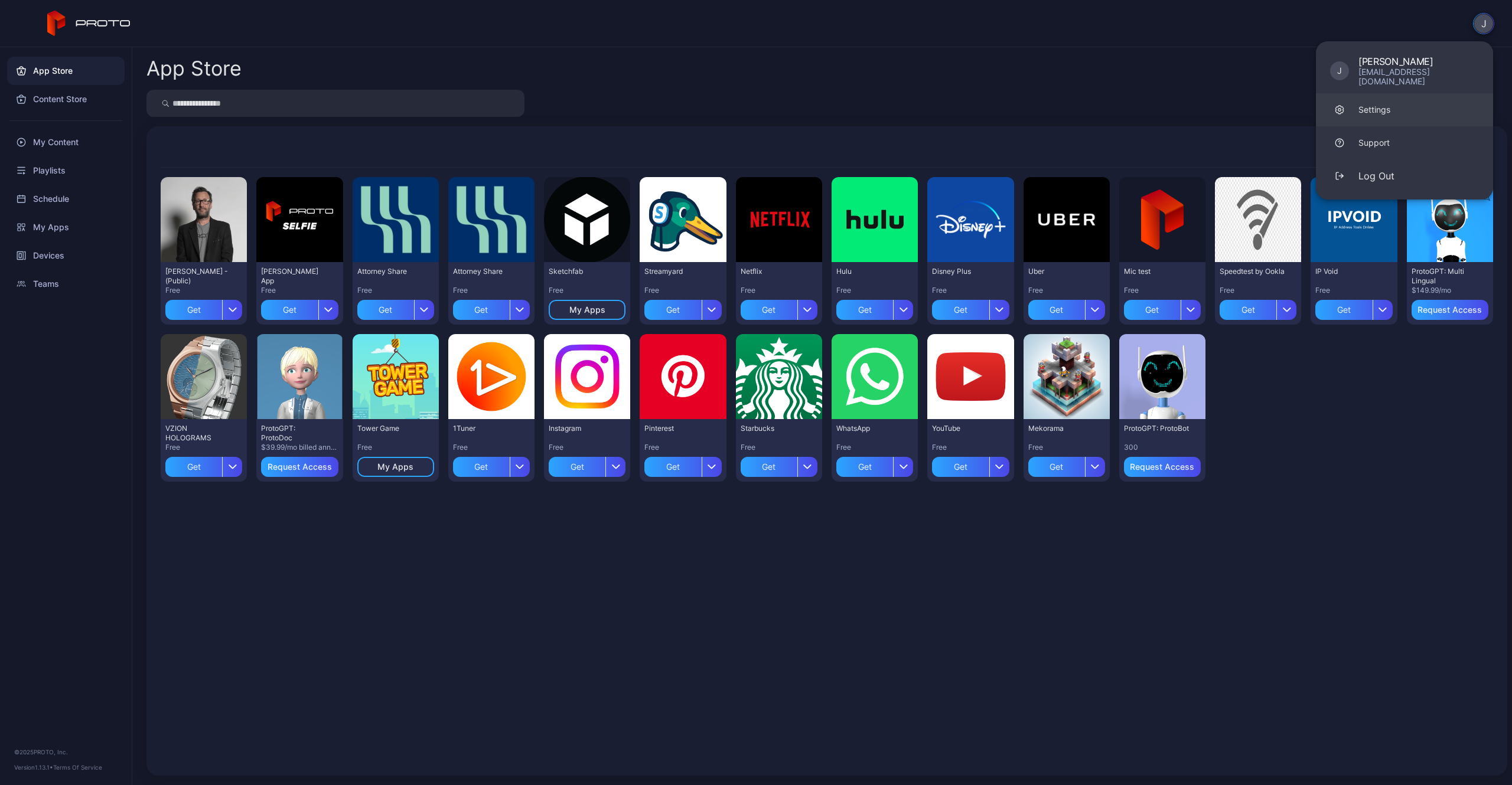
click at [1376, 105] on div "Settings" at bounding box center [1374, 109] width 32 height 12
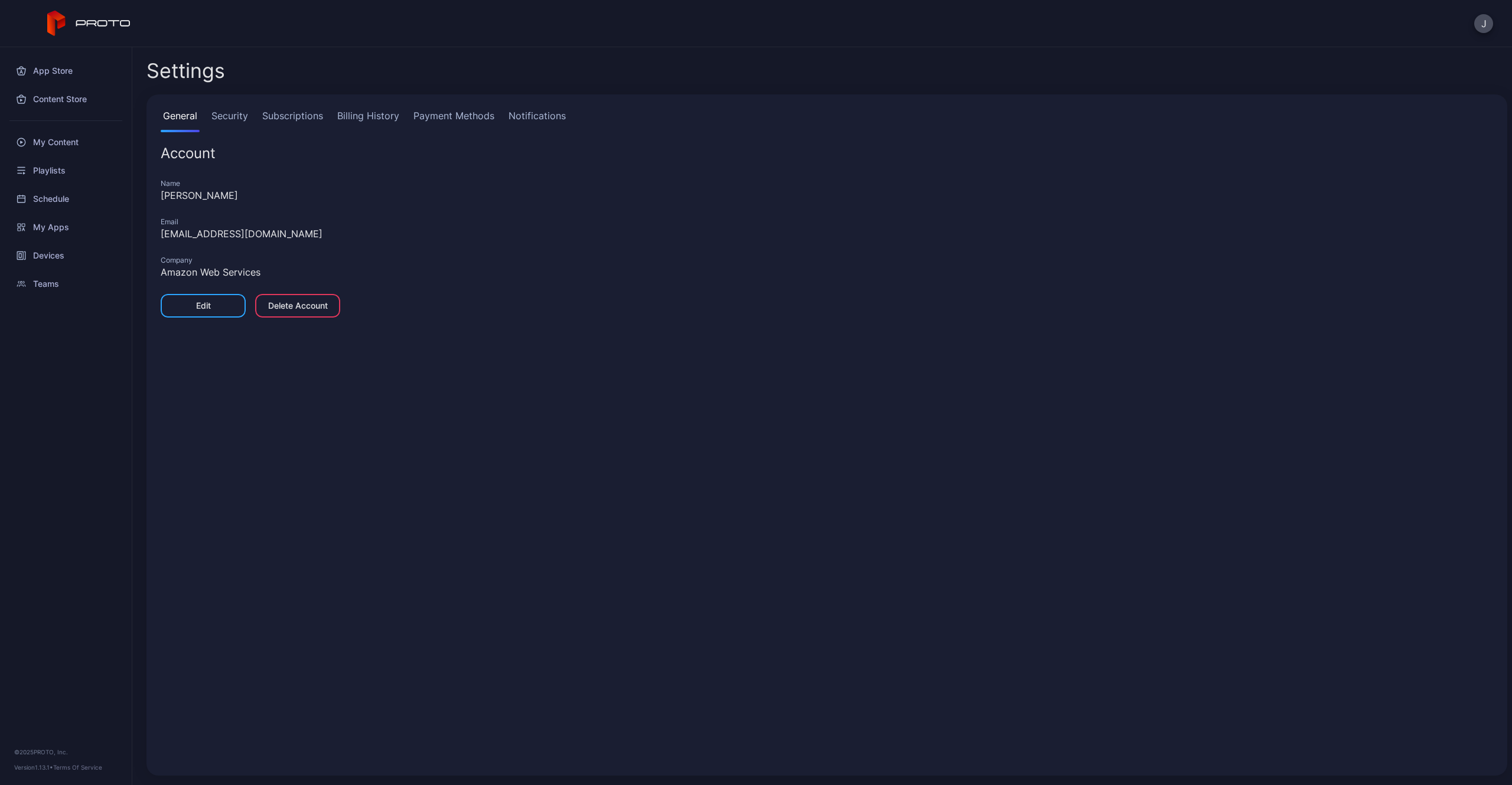
click at [233, 132] on link "Security" at bounding box center [229, 120] width 41 height 24
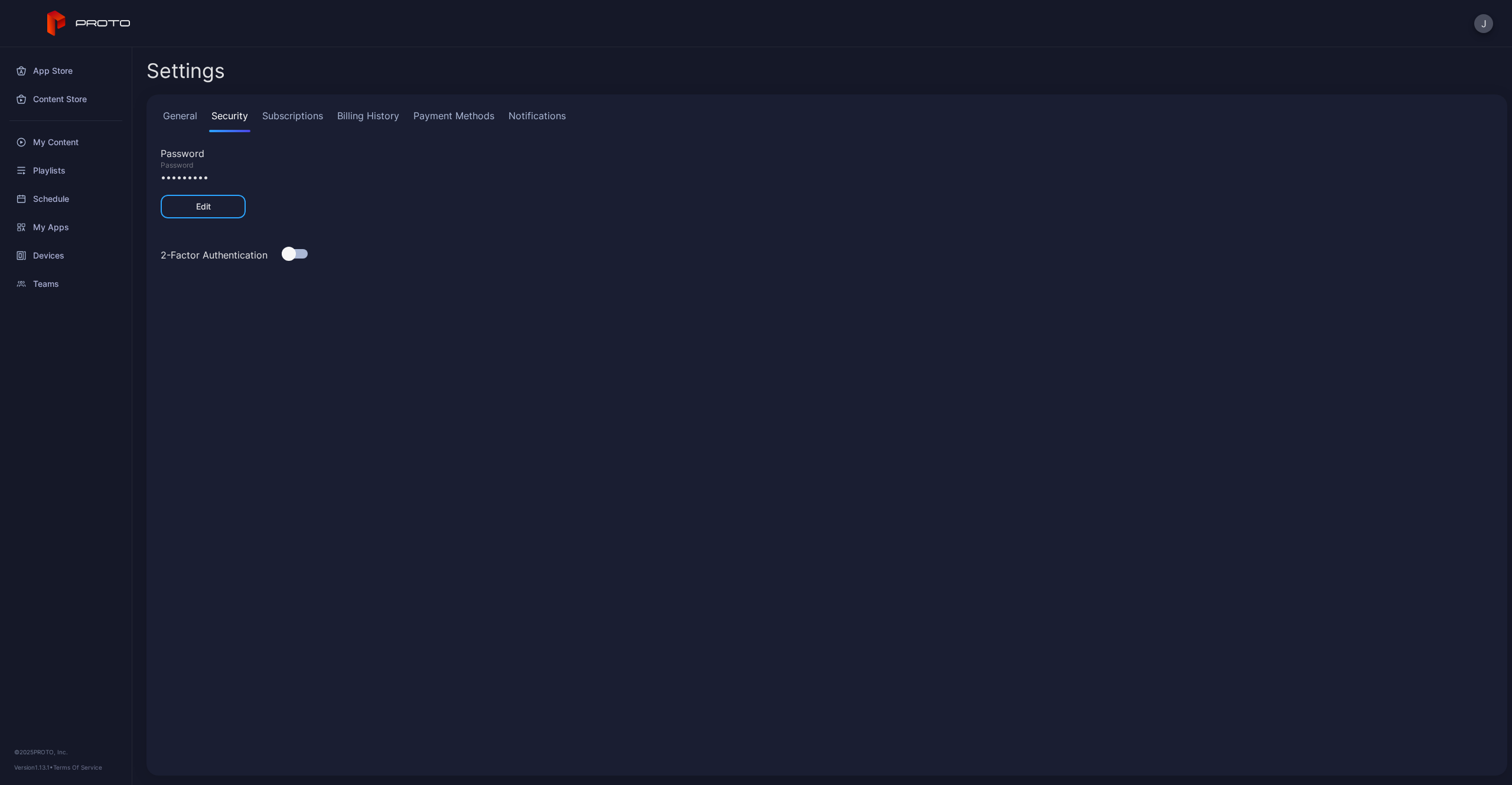
click at [272, 116] on link "Subscriptions" at bounding box center [293, 120] width 66 height 24
click at [366, 114] on link "Billing History" at bounding box center [368, 120] width 67 height 24
